Goal: Check status

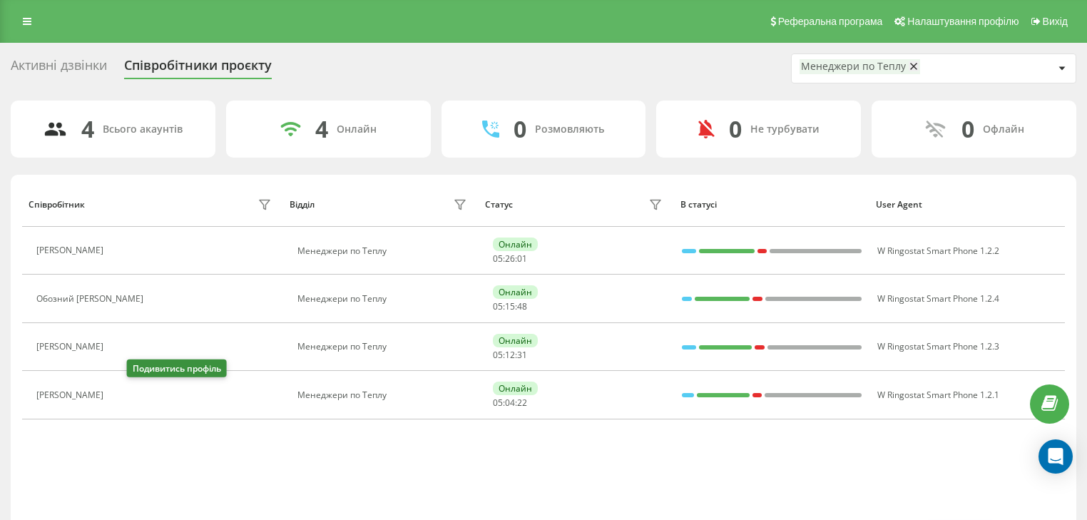
click at [128, 391] on button at bounding box center [119, 396] width 17 height 20
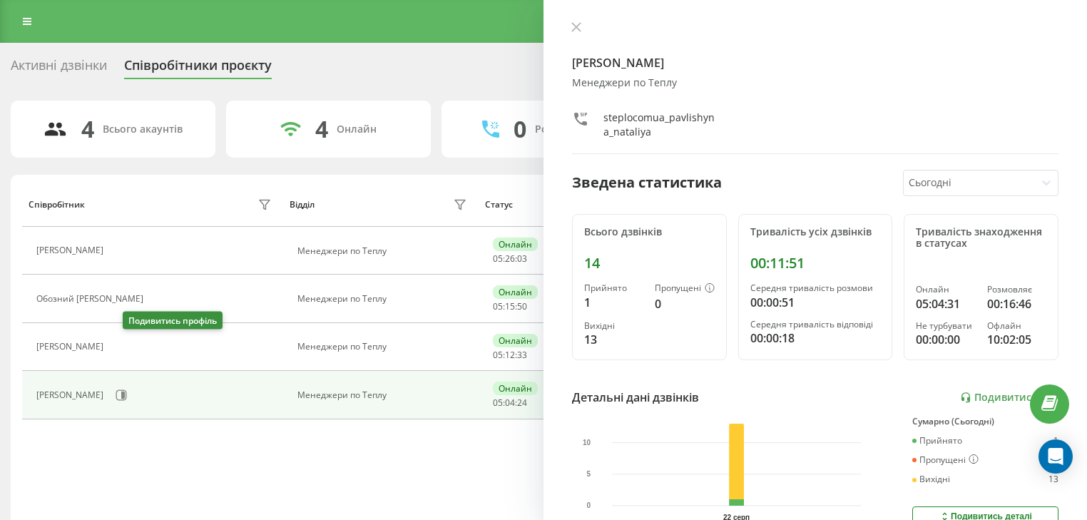
click at [125, 351] on icon at bounding box center [118, 347] width 11 height 11
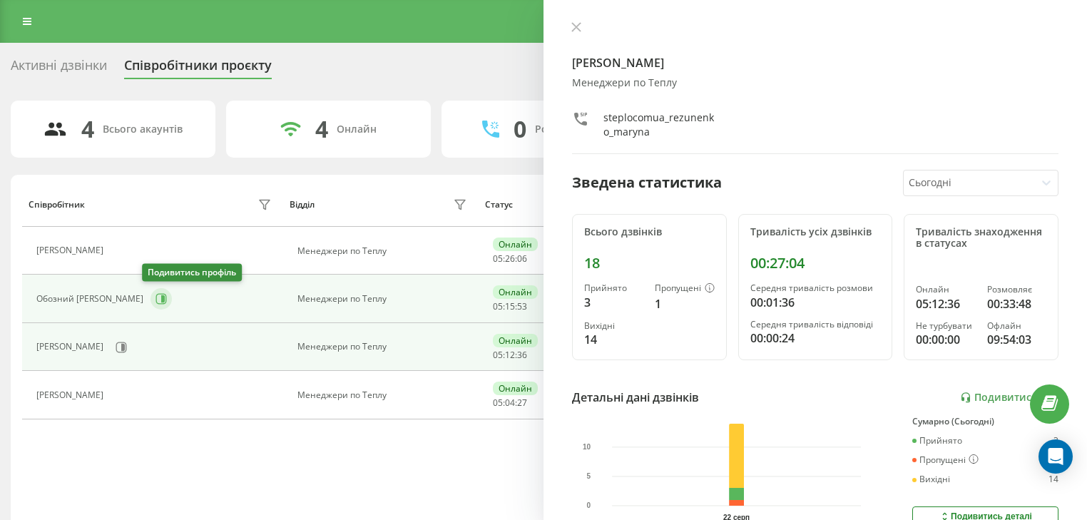
click at [155, 299] on icon at bounding box center [160, 298] width 11 height 11
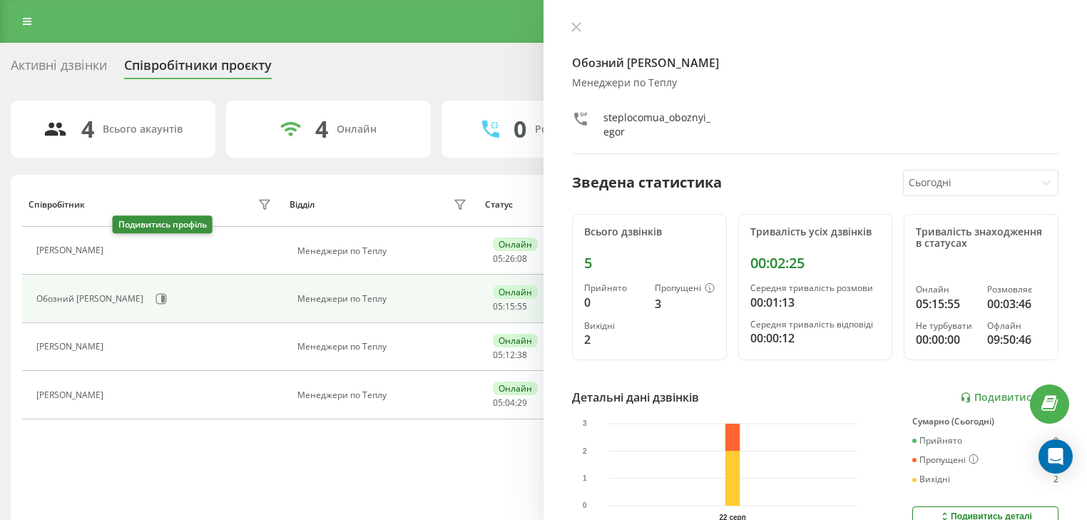
click at [122, 253] on icon at bounding box center [118, 250] width 11 height 11
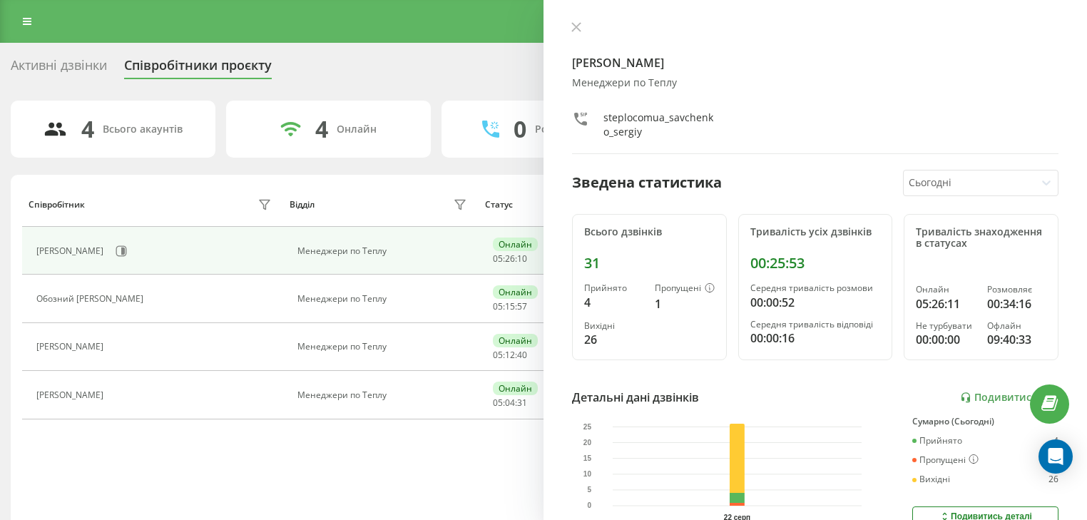
click at [578, 24] on icon at bounding box center [576, 27] width 10 height 10
